Goal: Task Accomplishment & Management: Complete application form

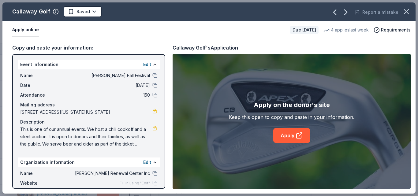
scroll to position [0, 0]
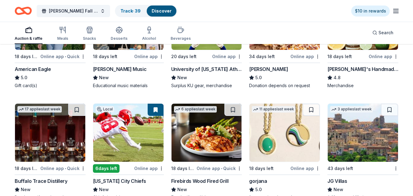
scroll to position [859, 0]
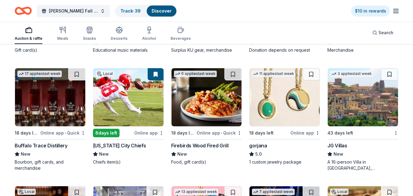
click at [152, 88] on img at bounding box center [128, 97] width 70 height 58
click at [120, 13] on link "Track · 39" at bounding box center [130, 10] width 20 height 5
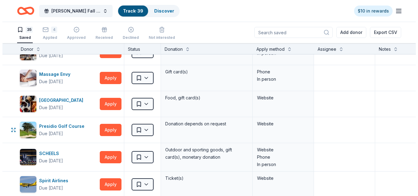
scroll to position [615, 0]
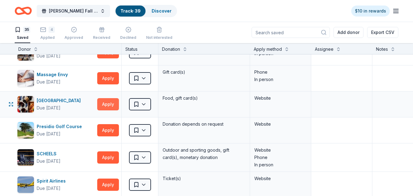
click at [109, 105] on button "Apply" at bounding box center [108, 104] width 22 height 12
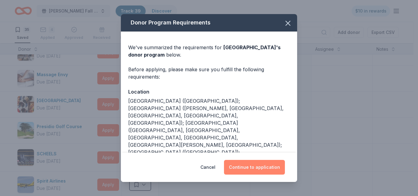
click at [259, 167] on button "Continue to application" at bounding box center [254, 167] width 61 height 15
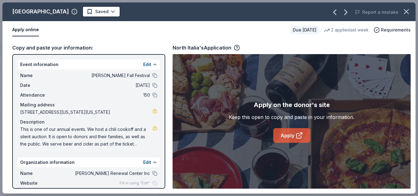
click at [290, 142] on link "Apply" at bounding box center [291, 135] width 37 height 15
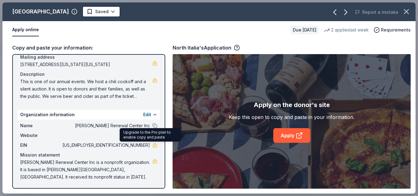
drag, startPoint x: 121, startPoint y: 146, endPoint x: 151, endPoint y: 148, distance: 30.0
click at [151, 148] on div "EIN 48-0894223" at bounding box center [88, 145] width 137 height 7
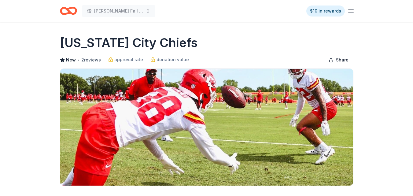
click at [89, 61] on button "2 reviews" at bounding box center [91, 59] width 20 height 7
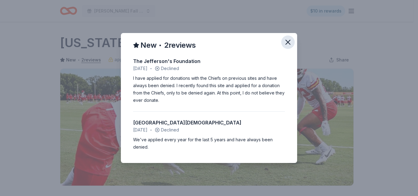
click at [287, 43] on icon "button" at bounding box center [288, 42] width 4 height 4
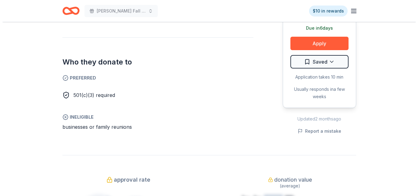
scroll to position [334, 0]
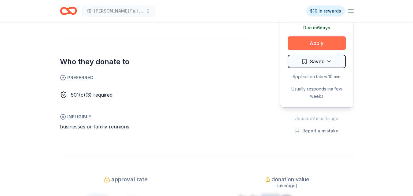
click at [329, 36] on button "Apply" at bounding box center [317, 42] width 58 height 13
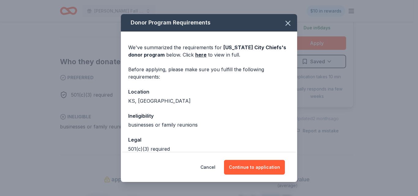
scroll to position [32, 0]
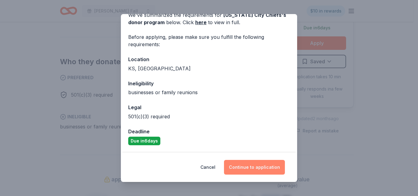
click at [266, 164] on button "Continue to application" at bounding box center [254, 167] width 61 height 15
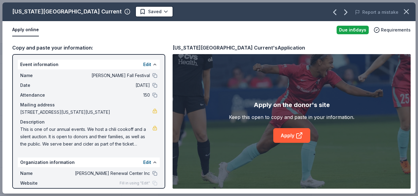
scroll to position [48, 0]
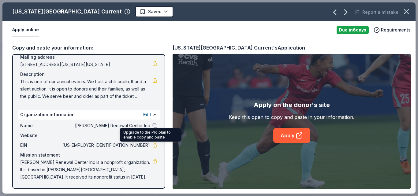
click at [152, 145] on link at bounding box center [154, 145] width 5 height 5
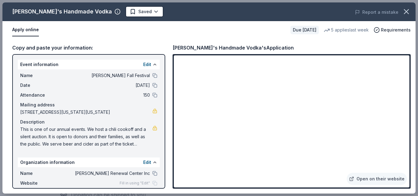
scroll to position [48, 0]
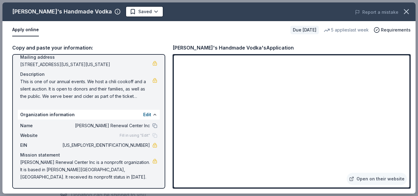
click at [264, 15] on div "Report a mistake" at bounding box center [335, 12] width 160 height 17
